Goal: Task Accomplishment & Management: Use online tool/utility

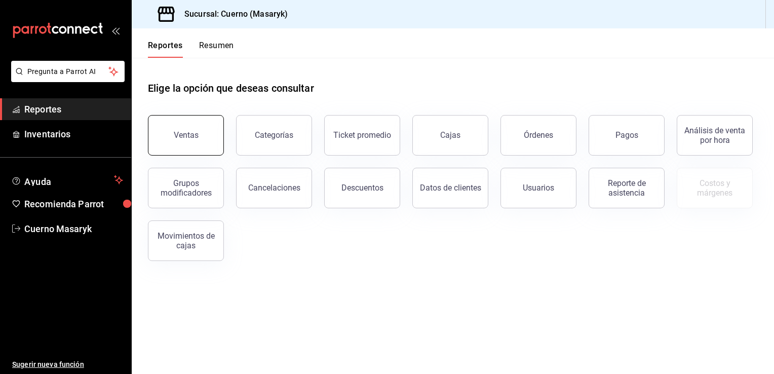
click at [199, 121] on button "Ventas" at bounding box center [186, 135] width 76 height 41
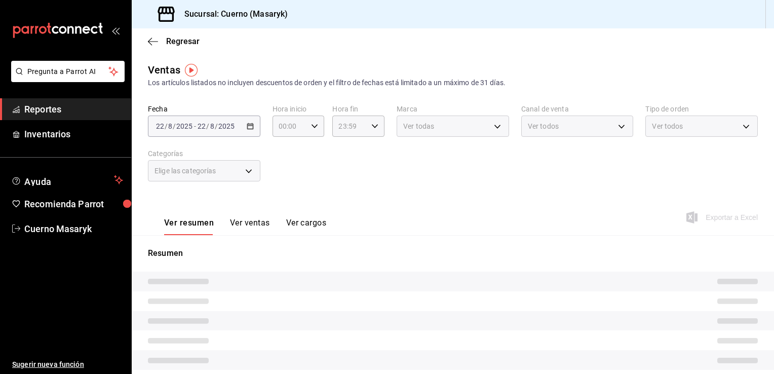
type input "05:00"
type input "PARROT,UBER_EATS,RAPPI,DIDI_FOOD,ONLINE"
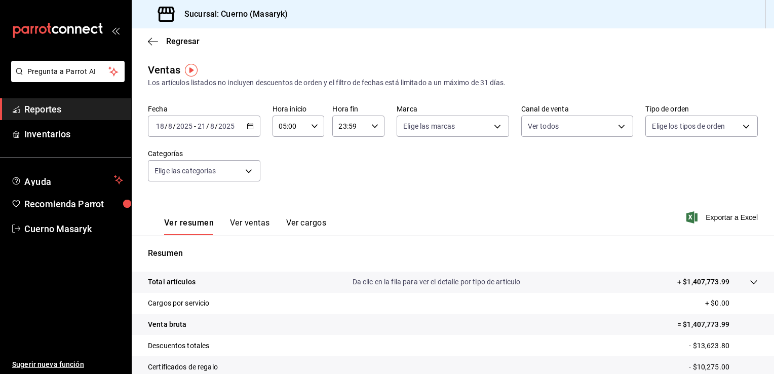
click at [247, 127] on \(Stroke\) "button" at bounding box center [250, 127] width 6 height 6
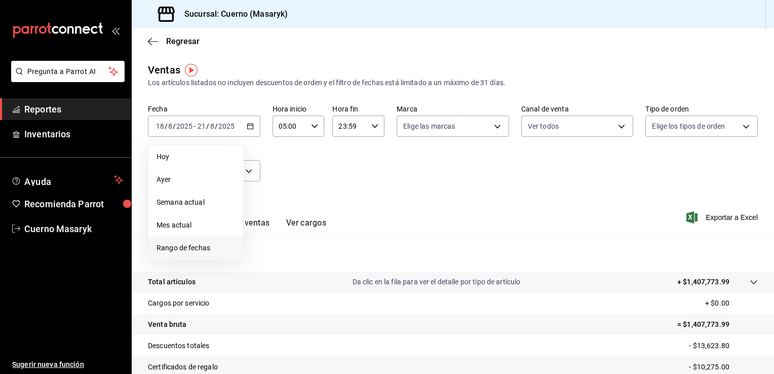
click at [199, 249] on span "Rango de fechas" at bounding box center [196, 248] width 79 height 11
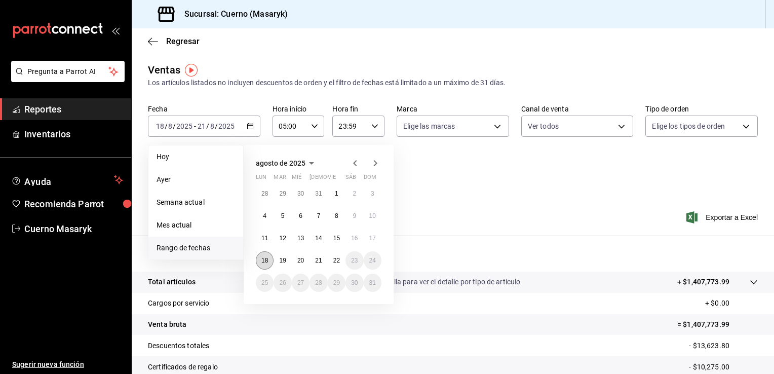
click at [264, 260] on abbr "18" at bounding box center [264, 260] width 7 height 7
click at [341, 263] on button "22" at bounding box center [337, 260] width 18 height 18
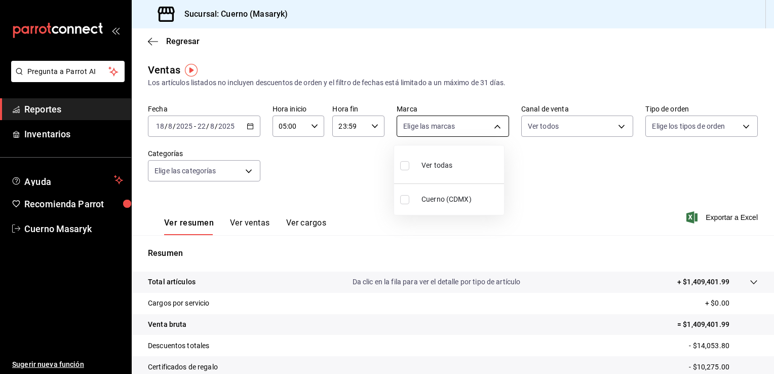
click at [499, 126] on body "Pregunta a Parrot AI Reportes Inventarios Ayuda Recomienda Parrot Cuerno Masary…" at bounding box center [387, 187] width 774 height 374
click at [443, 171] on div "Ver todas" at bounding box center [426, 164] width 52 height 22
type input "4ea0d660-02b3-4785-bb88-48b5ef6e196c"
checkbox input "true"
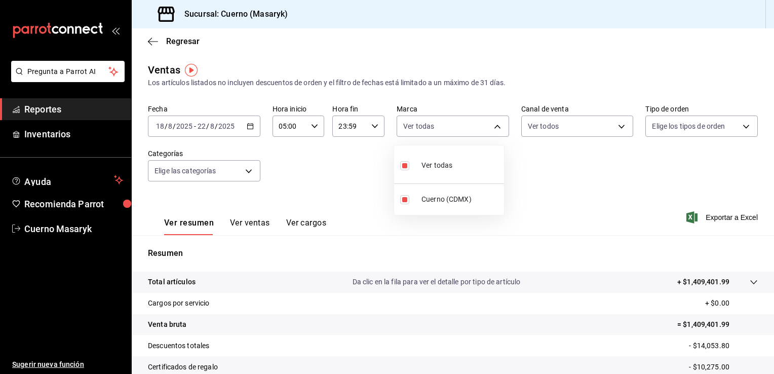
click at [620, 125] on div at bounding box center [387, 187] width 774 height 374
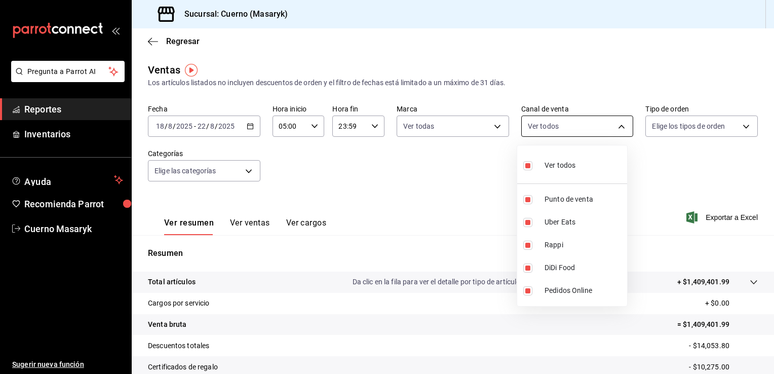
click at [613, 129] on body "Pregunta a Parrot AI Reportes Inventarios Ayuda Recomienda Parrot Cuerno Masary…" at bounding box center [387, 187] width 774 height 374
click at [721, 138] on div at bounding box center [387, 187] width 774 height 374
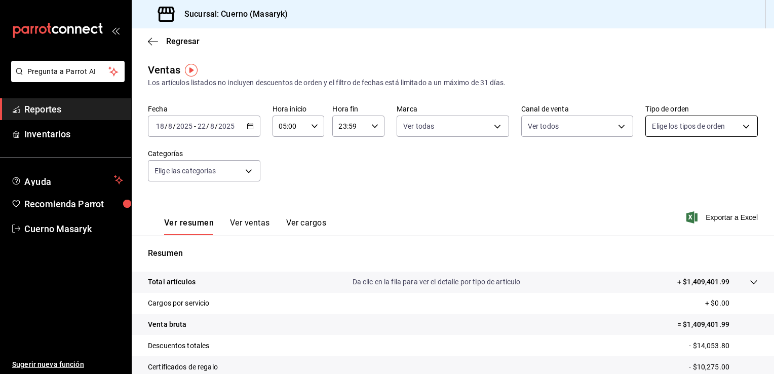
click at [731, 127] on body "Pregunta a Parrot AI Reportes Inventarios Ayuda Recomienda Parrot Cuerno Masary…" at bounding box center [387, 187] width 774 height 374
click at [694, 161] on span "Ver todos" at bounding box center [682, 165] width 31 height 11
type input "d8208262-291b-4595-bbfa-ed1e8660efdb,73ecdc8a-b505-4242-b24a-d5f1595b9b0a,EXTER…"
checkbox input "true"
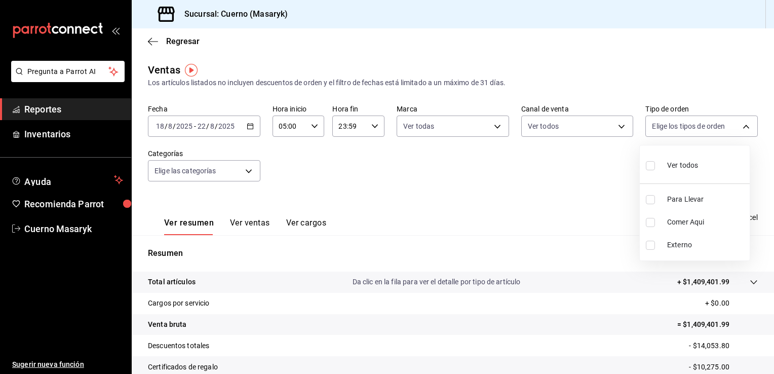
checkbox input "true"
click at [249, 175] on div at bounding box center [387, 187] width 774 height 374
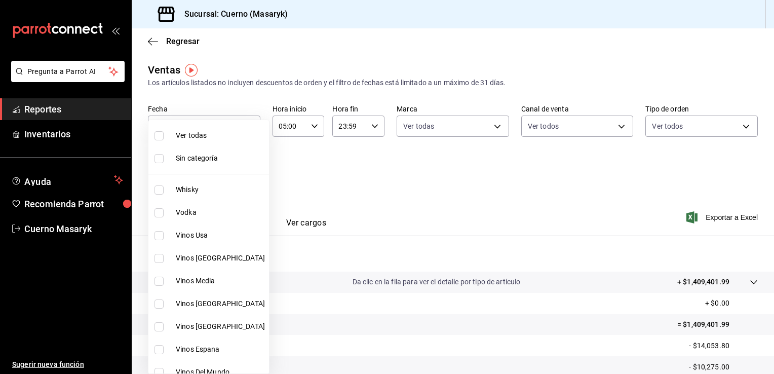
click at [246, 169] on body "Pregunta a Parrot AI Reportes Inventarios Ayuda Recomienda Parrot Cuerno Masary…" at bounding box center [387, 187] width 774 height 374
click at [246, 169] on li "Sin categoría" at bounding box center [208, 158] width 121 height 23
checkbox input "true"
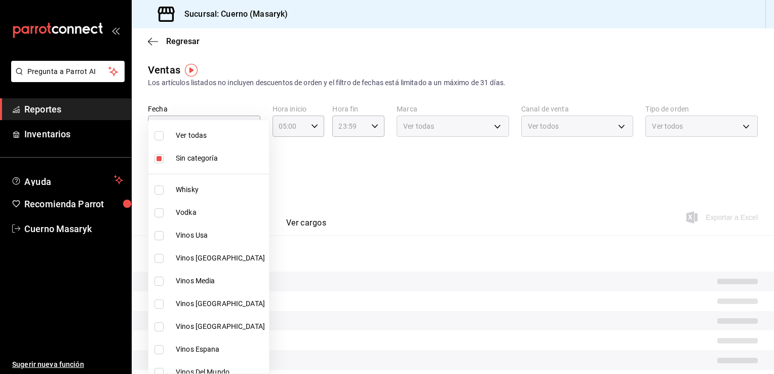
click at [207, 136] on span "Ver todas" at bounding box center [220, 135] width 89 height 11
type input "c67b51a2-384c-483e-a5be-40afd3eac247,ec1a4520-4a99-4810-921e-4abf40ebc8c6,cd2d5…"
checkbox input "true"
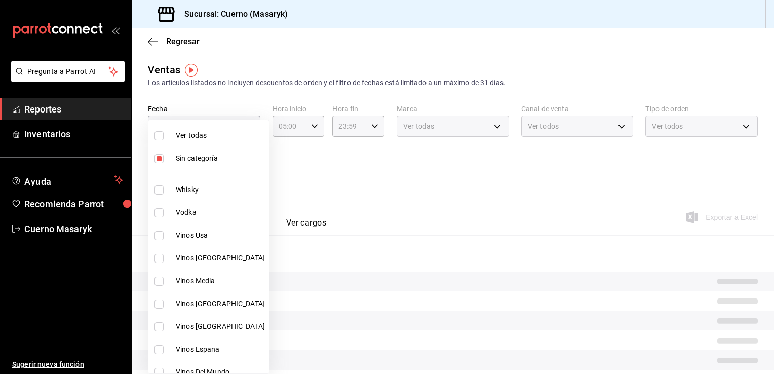
checkbox input "true"
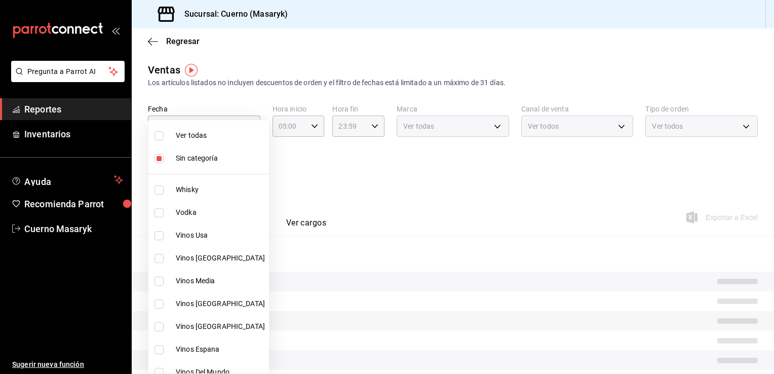
checkbox input "true"
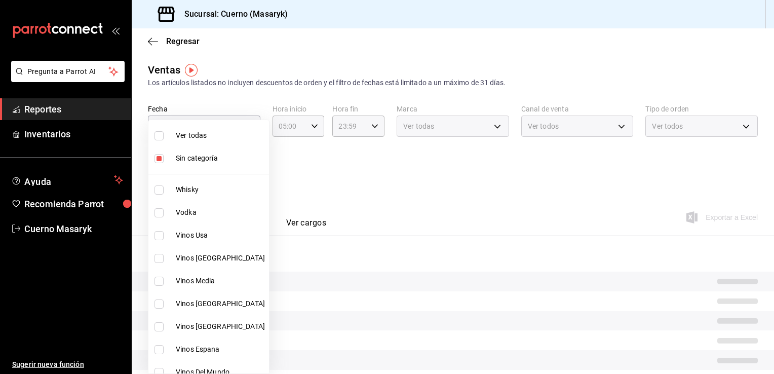
checkbox input "true"
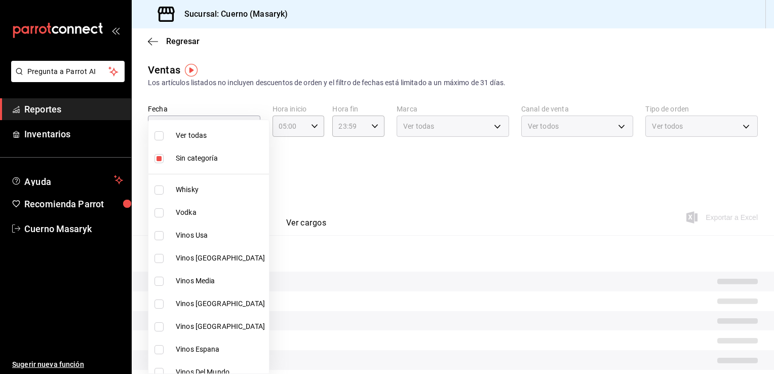
checkbox input "true"
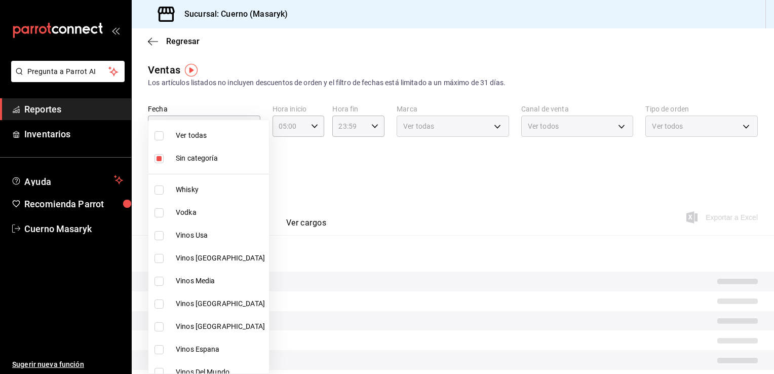
checkbox input "true"
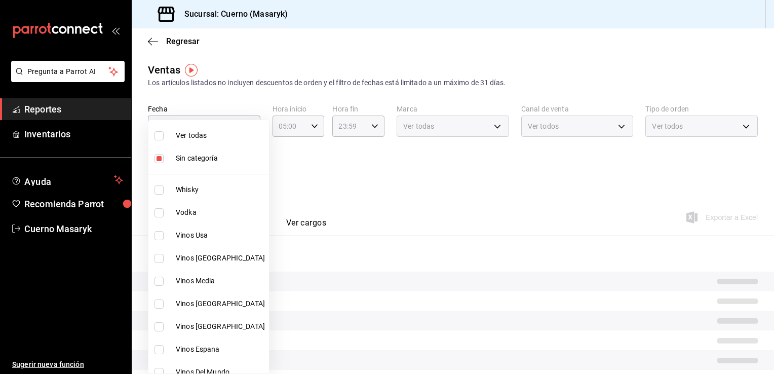
checkbox input "true"
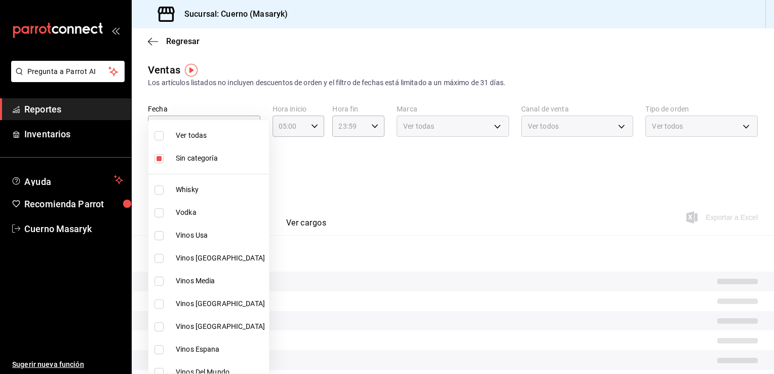
checkbox input "true"
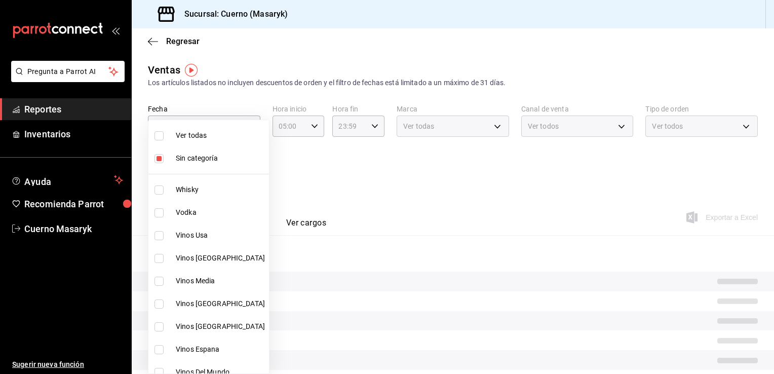
checkbox input "true"
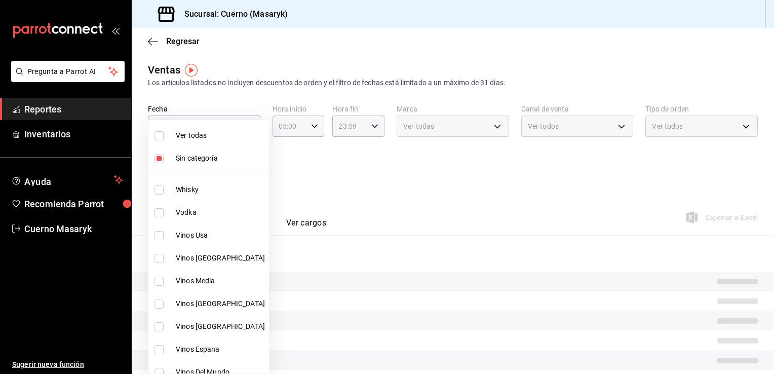
checkbox input "true"
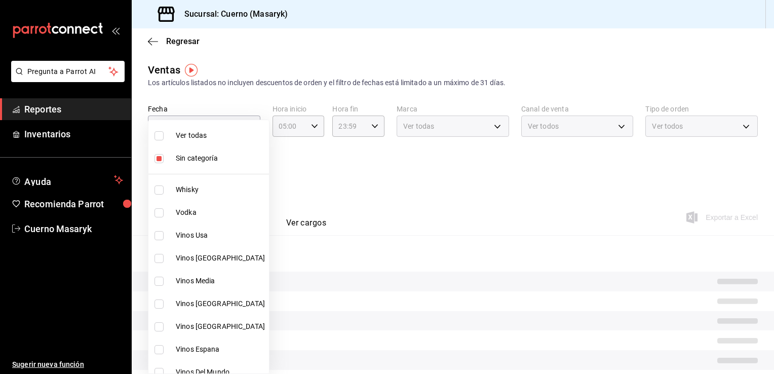
checkbox input "true"
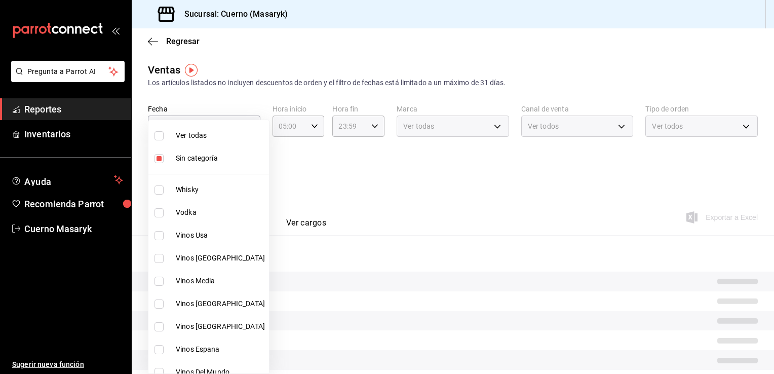
checkbox input "true"
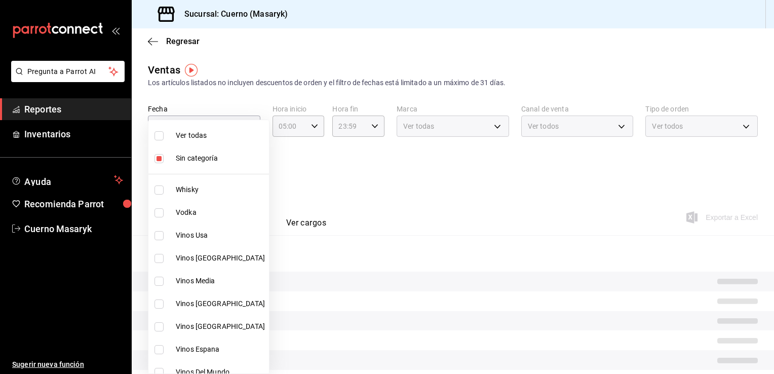
checkbox input "true"
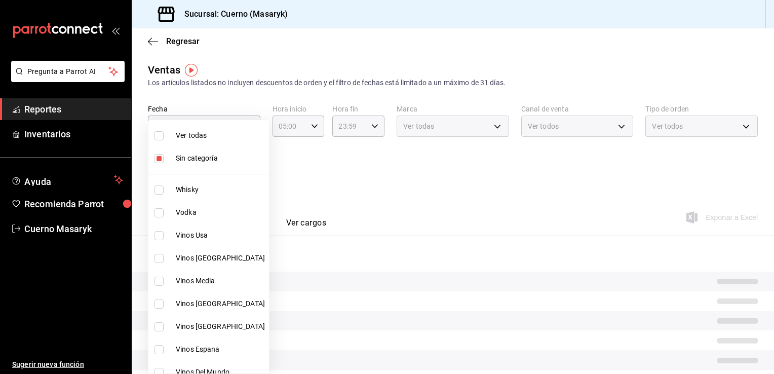
checkbox input "true"
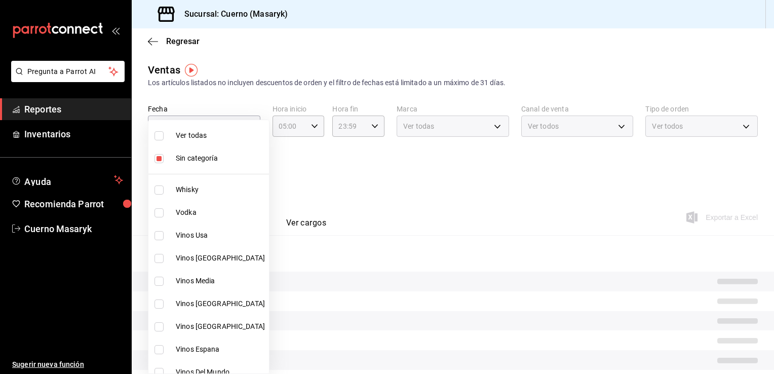
checkbox input "true"
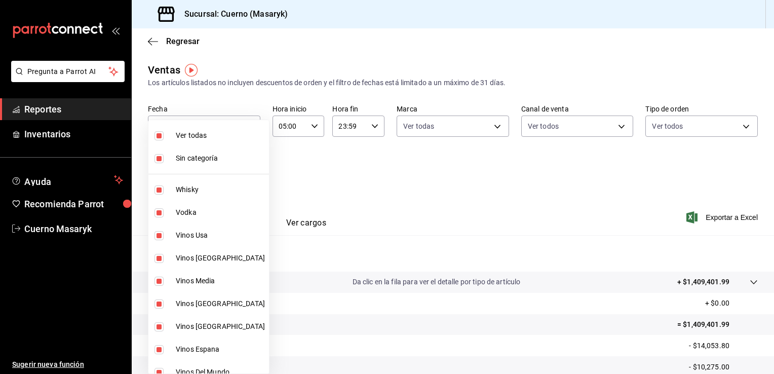
click at [521, 172] on div at bounding box center [387, 187] width 774 height 374
click at [237, 170] on body "Pregunta a Parrot AI Reportes Inventarios Ayuda Recomienda Parrot Cuerno Masary…" at bounding box center [387, 187] width 774 height 374
click at [218, 133] on span "Ver todas" at bounding box center [220, 135] width 89 height 11
checkbox input "false"
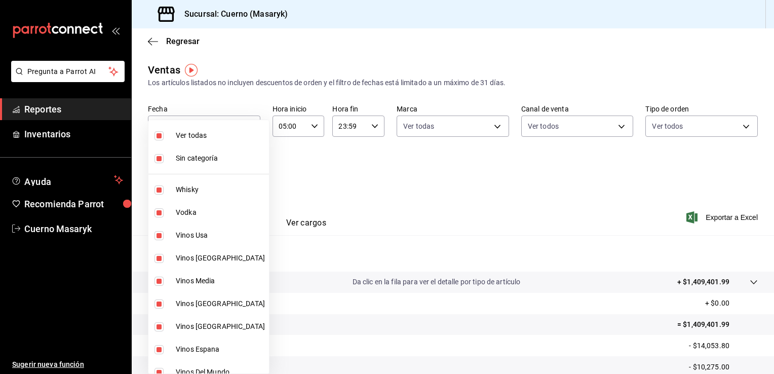
checkbox input "false"
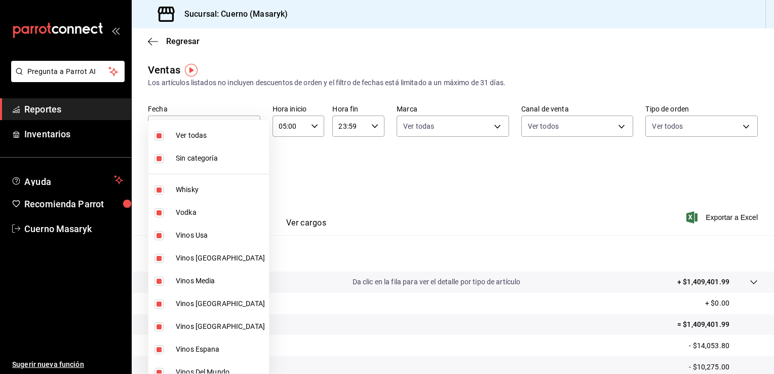
checkbox input "false"
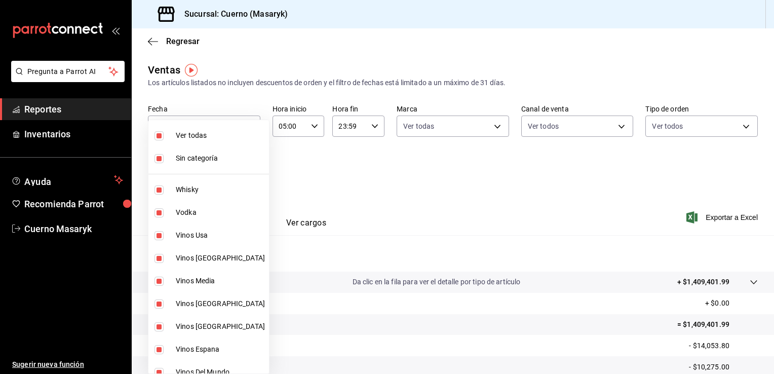
checkbox input "false"
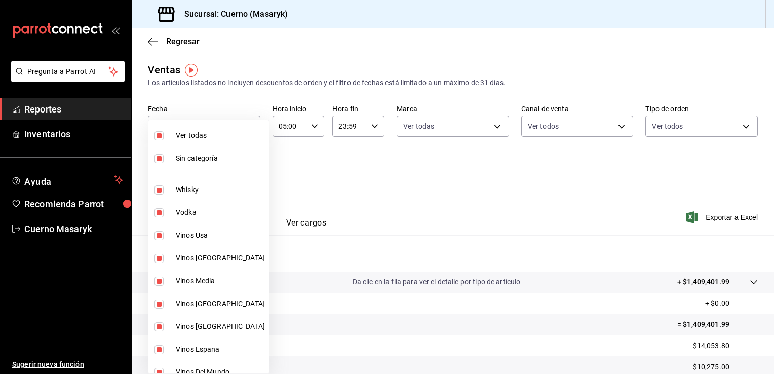
checkbox input "false"
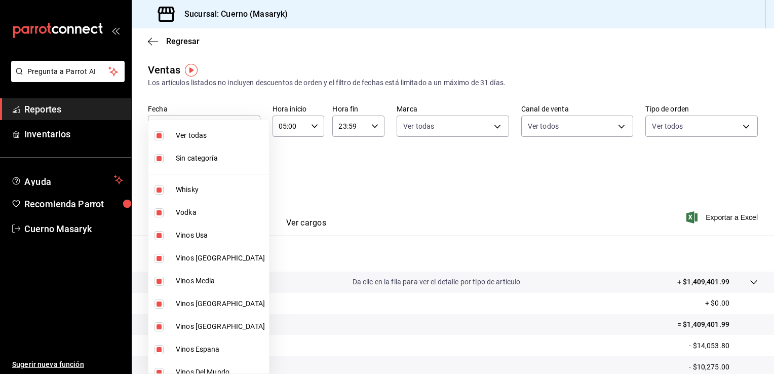
checkbox input "false"
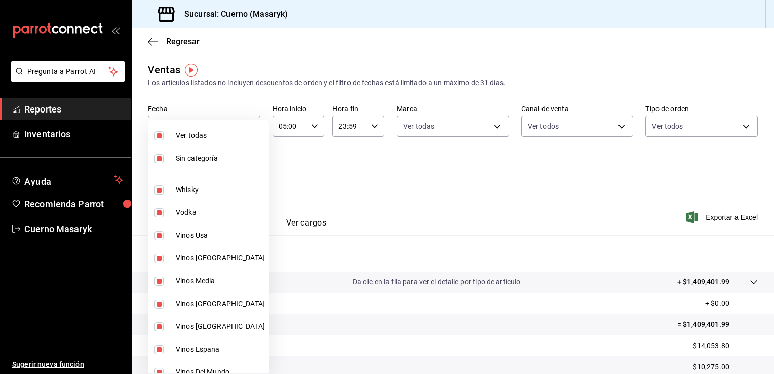
checkbox input "false"
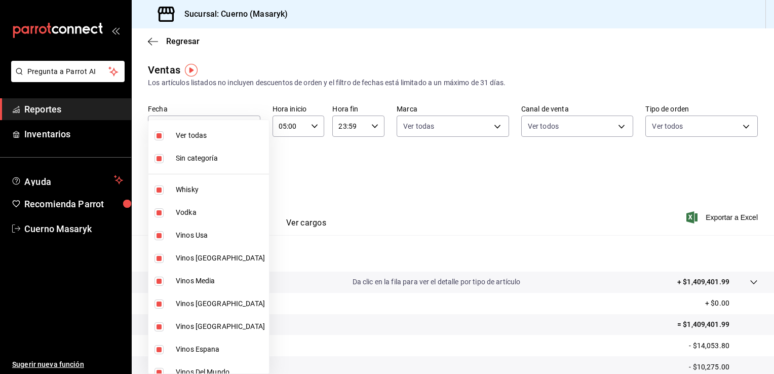
checkbox input "false"
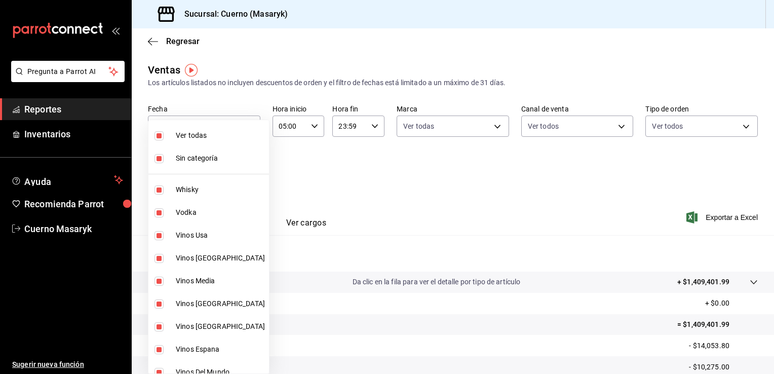
checkbox input "false"
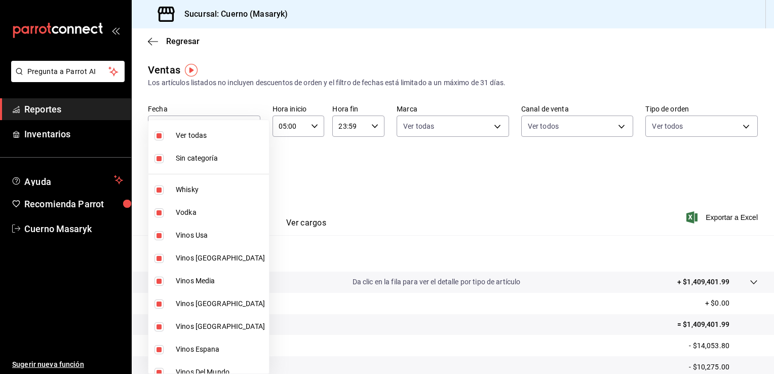
checkbox input "false"
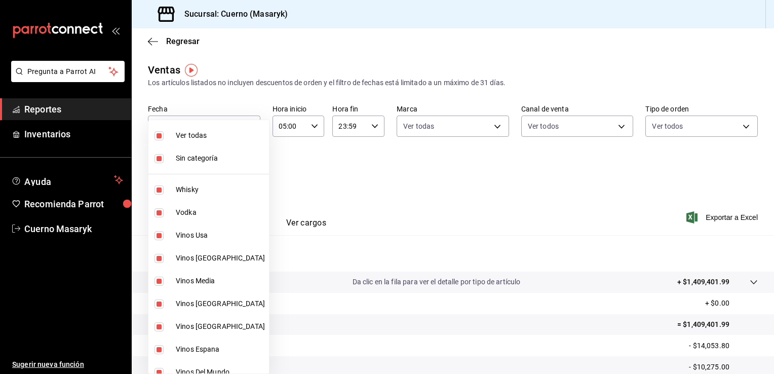
checkbox input "false"
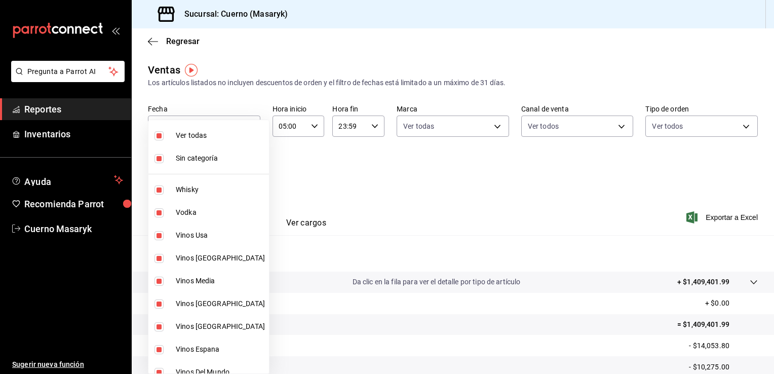
checkbox input "false"
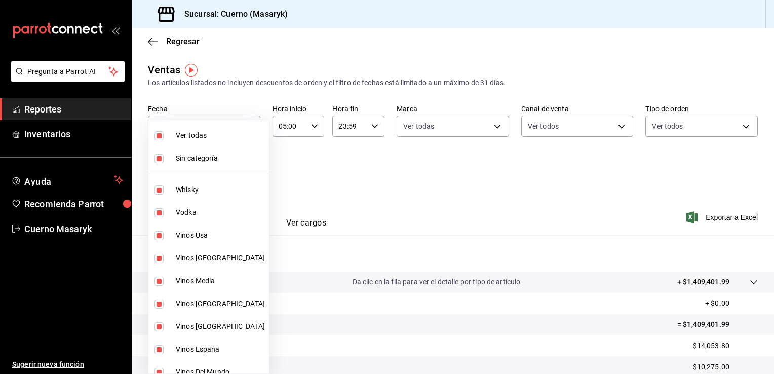
checkbox input "false"
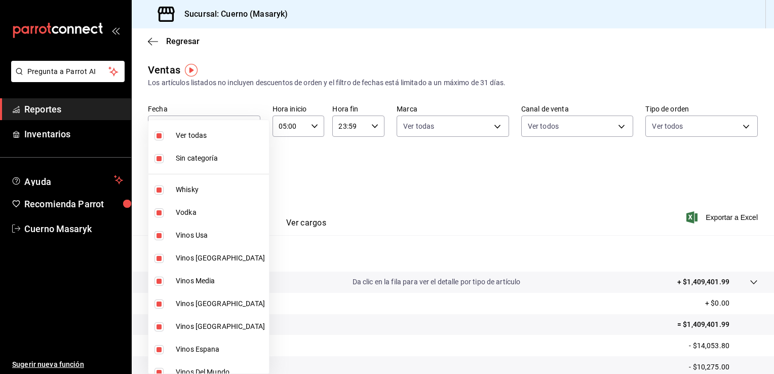
checkbox input "false"
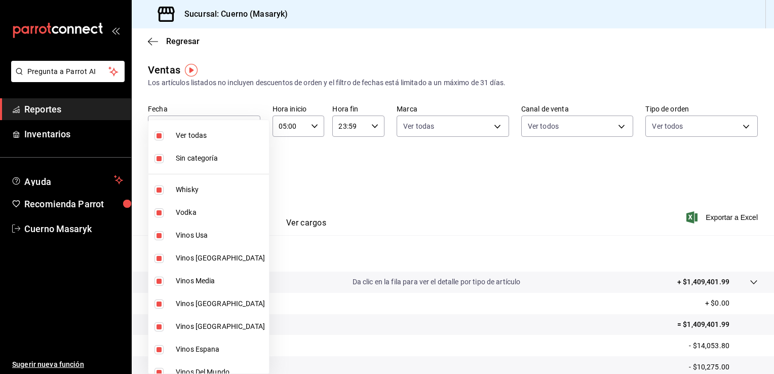
checkbox input "false"
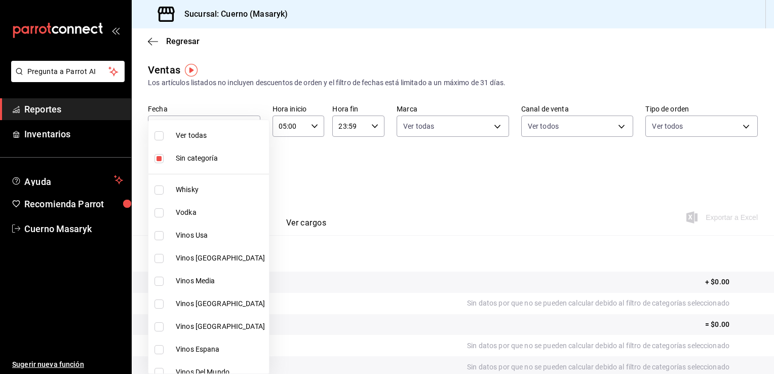
click at [222, 138] on span "Ver todas" at bounding box center [220, 135] width 89 height 11
type input "c67b51a2-384c-483e-a5be-40afd3eac247,ec1a4520-4a99-4810-921e-4abf40ebc8c6,cd2d5…"
checkbox input "true"
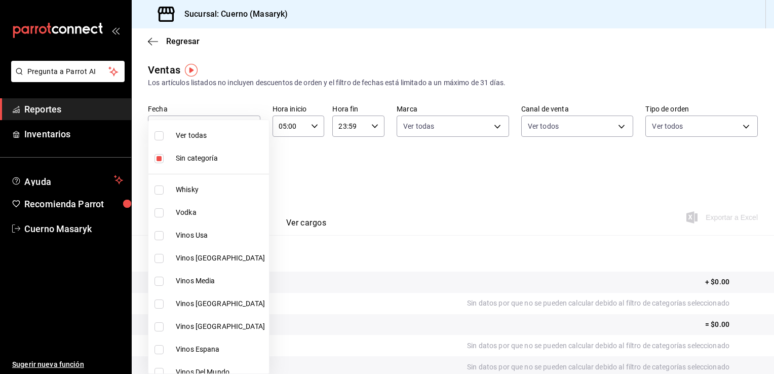
checkbox input "true"
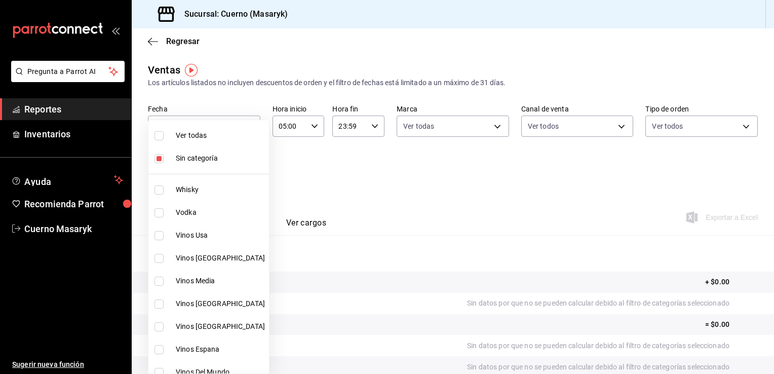
checkbox input "true"
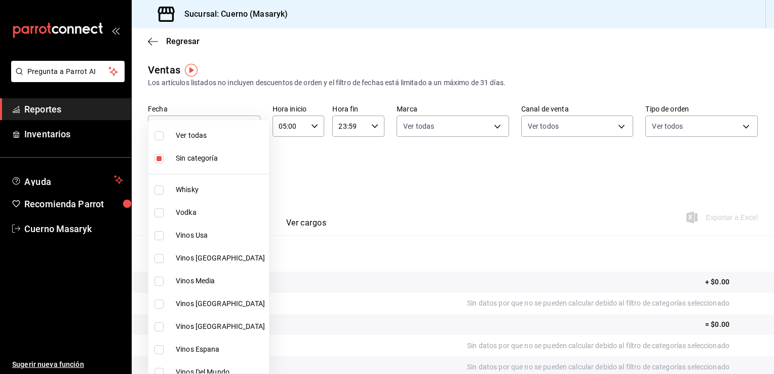
checkbox input "true"
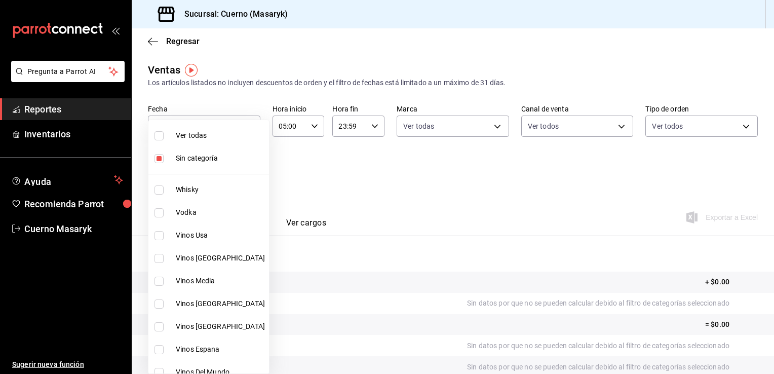
checkbox input "true"
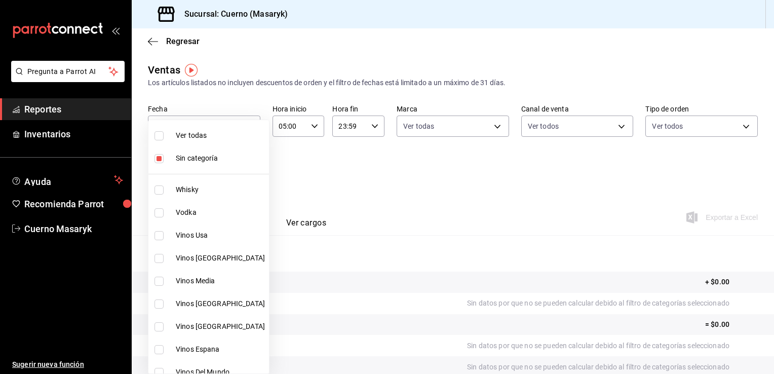
checkbox input "true"
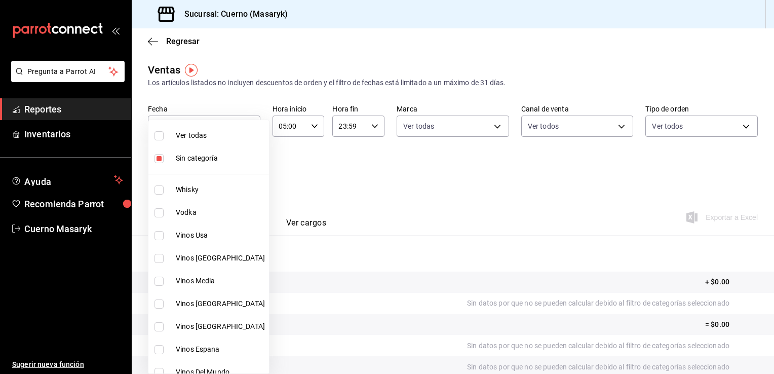
checkbox input "true"
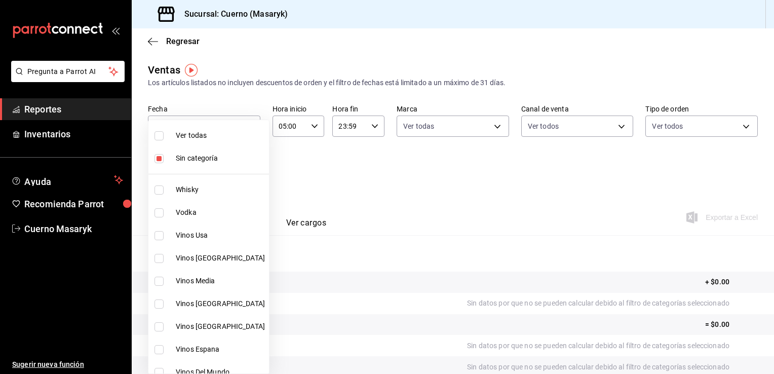
checkbox input "true"
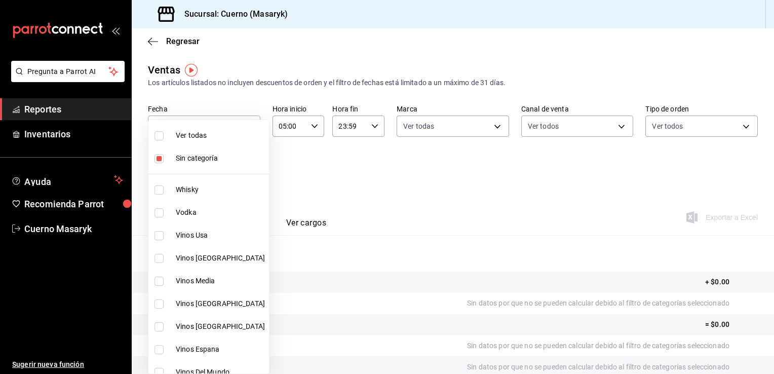
checkbox input "true"
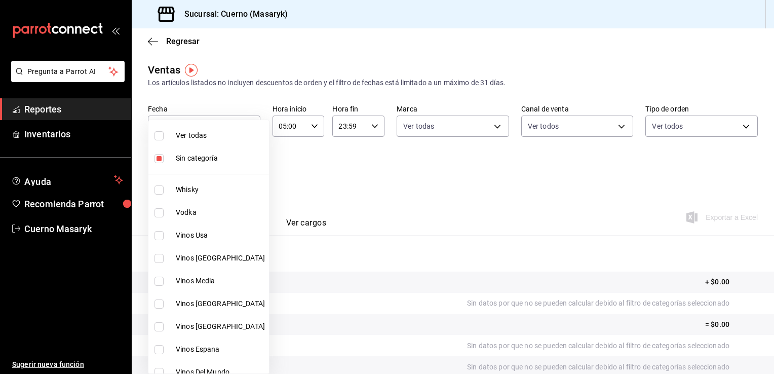
checkbox input "true"
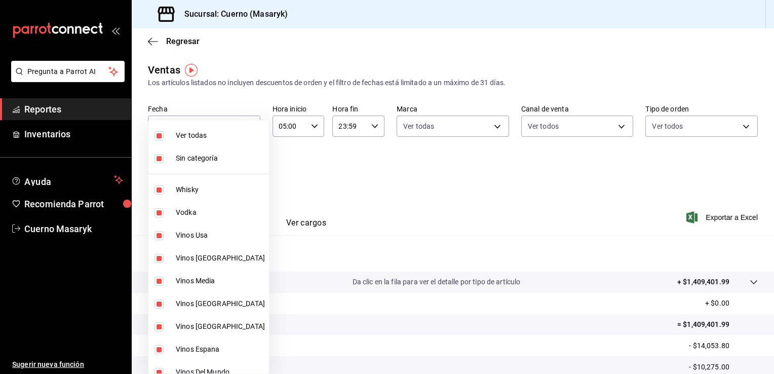
click at [366, 183] on div at bounding box center [387, 187] width 774 height 374
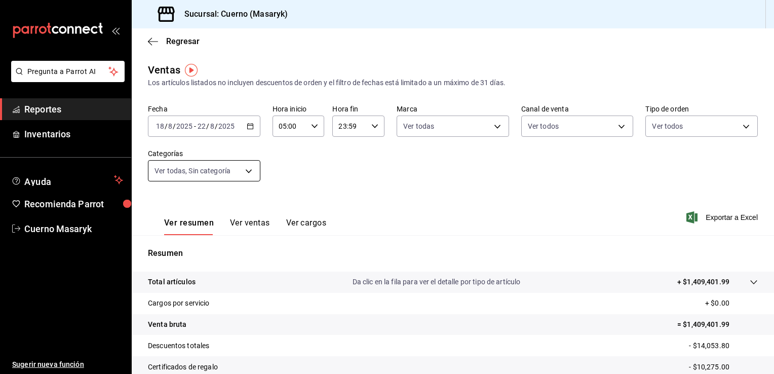
click at [249, 171] on body "Pregunta a Parrot AI Reportes Inventarios Ayuda Recomienda Parrot Cuerno Masary…" at bounding box center [387, 187] width 774 height 374
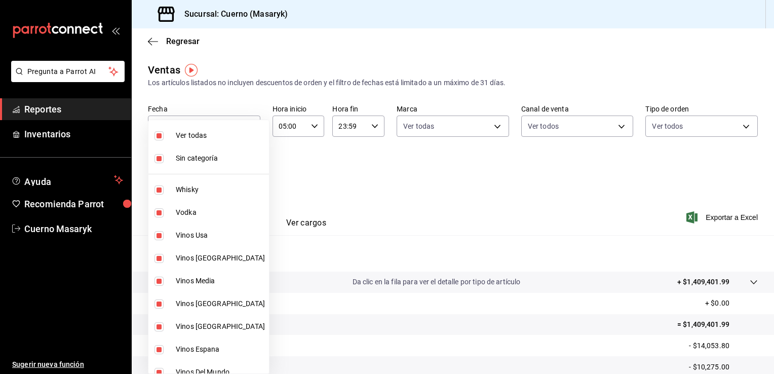
click at [205, 159] on span "Sin categoría" at bounding box center [220, 158] width 89 height 11
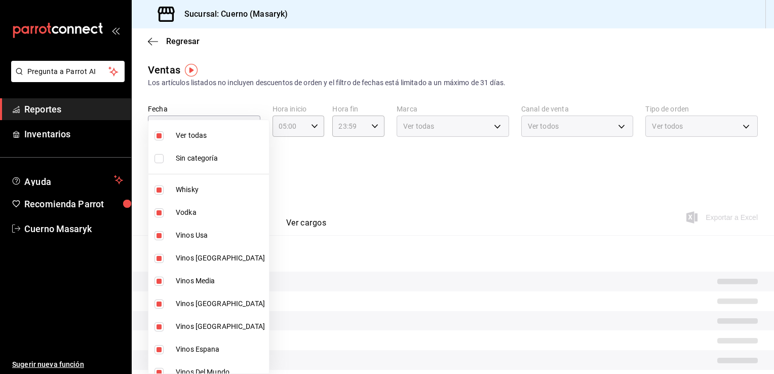
click at [352, 171] on div at bounding box center [387, 187] width 774 height 374
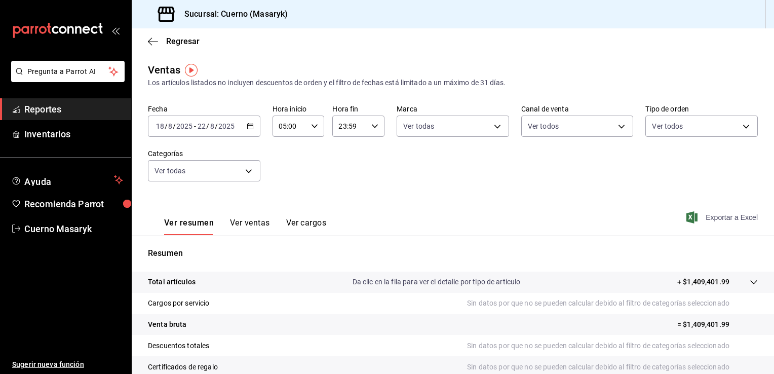
click at [719, 215] on span "Exportar a Excel" at bounding box center [722, 217] width 69 height 12
